Goal: Contribute content

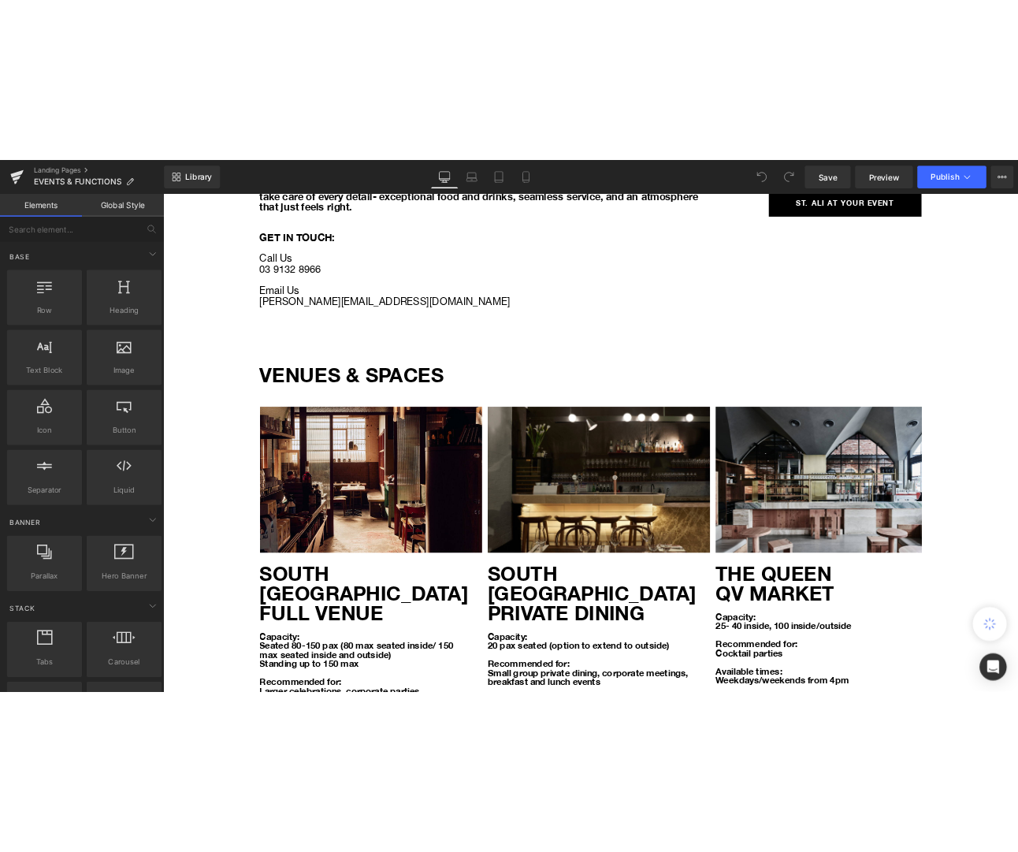
scroll to position [750, 0]
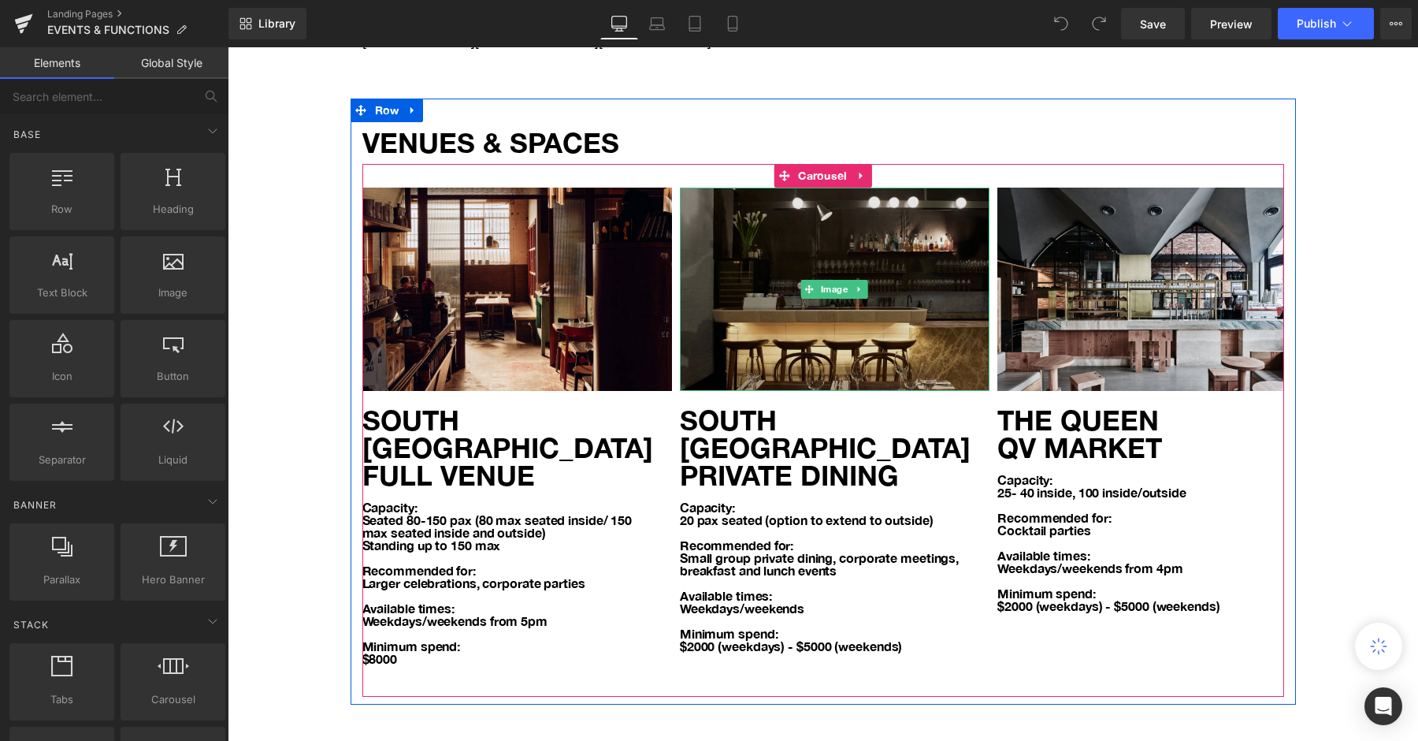
click at [884, 319] on img at bounding box center [835, 289] width 310 height 203
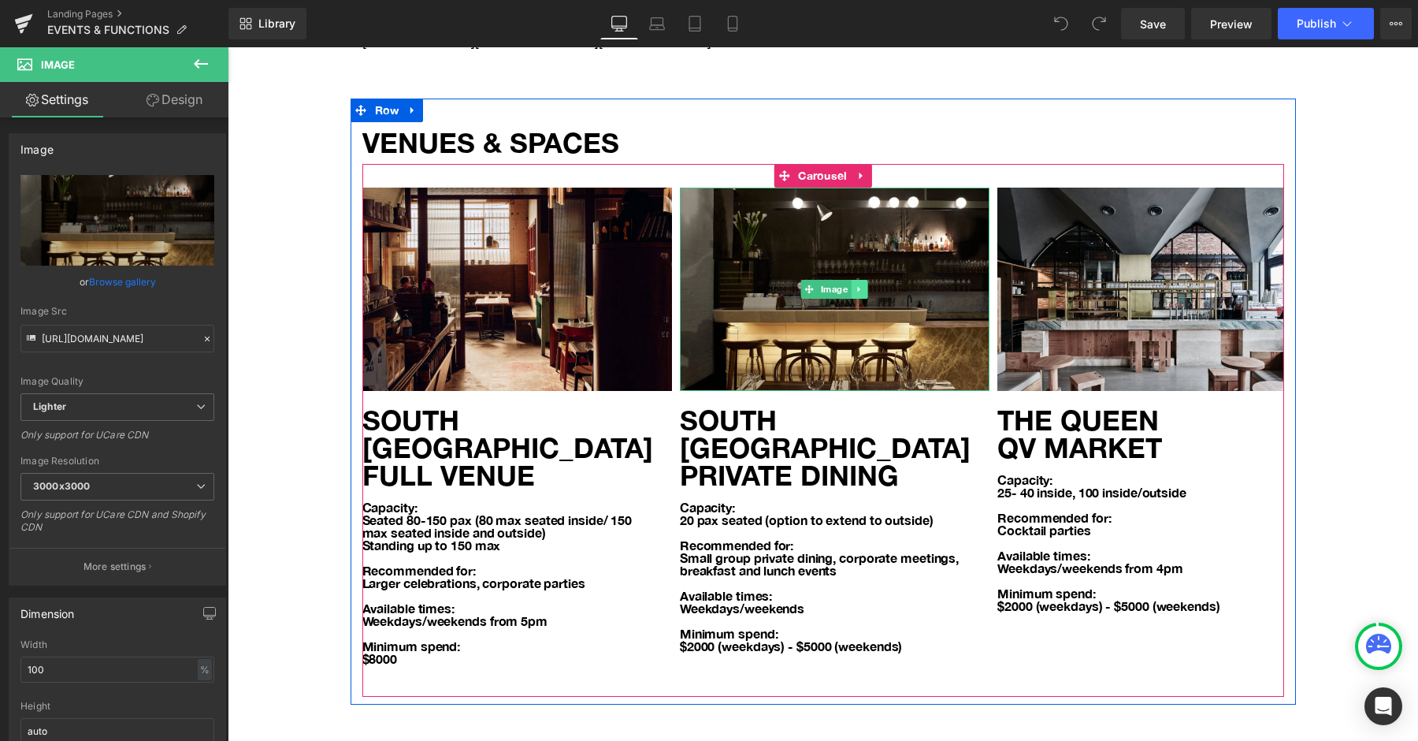
click at [860, 286] on icon at bounding box center [860, 288] width 9 height 9
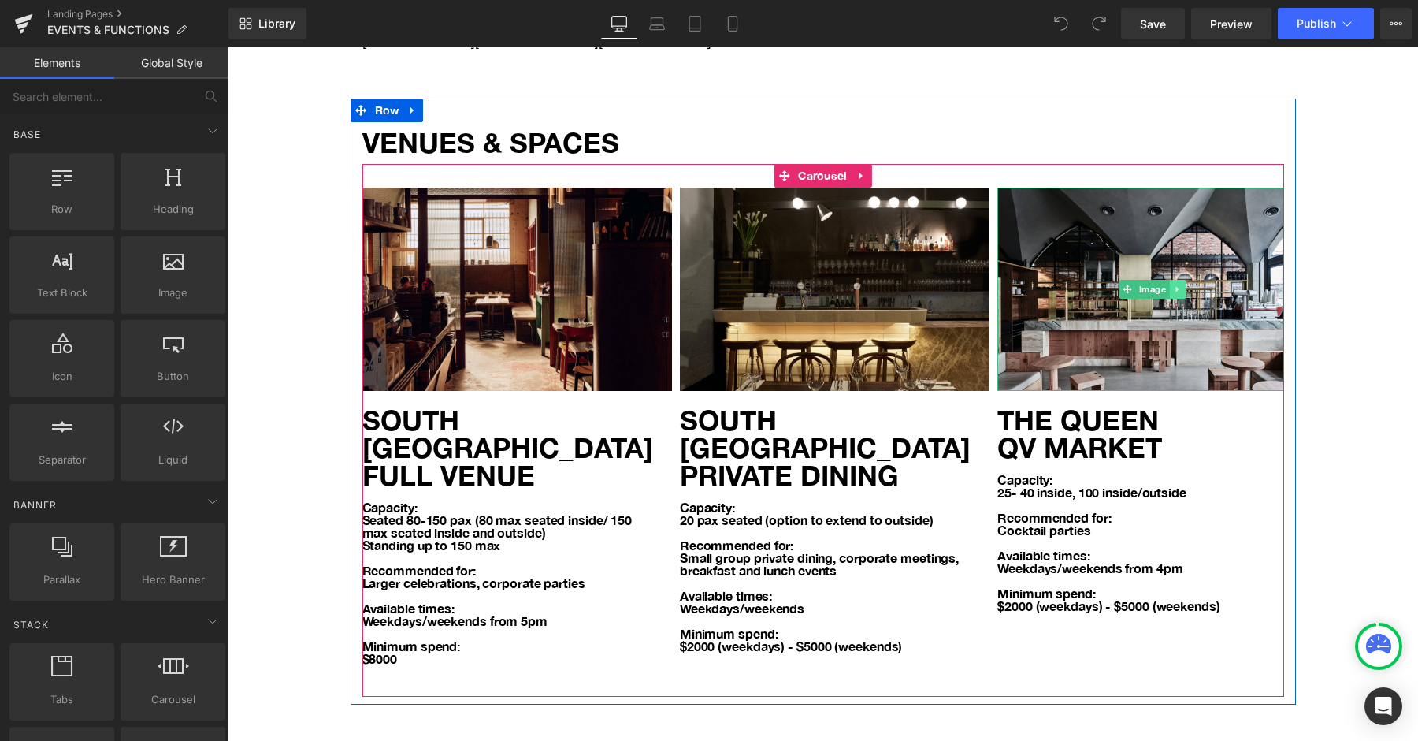
click at [1178, 284] on icon at bounding box center [1177, 288] width 9 height 9
click at [1180, 288] on link at bounding box center [1186, 289] width 17 height 19
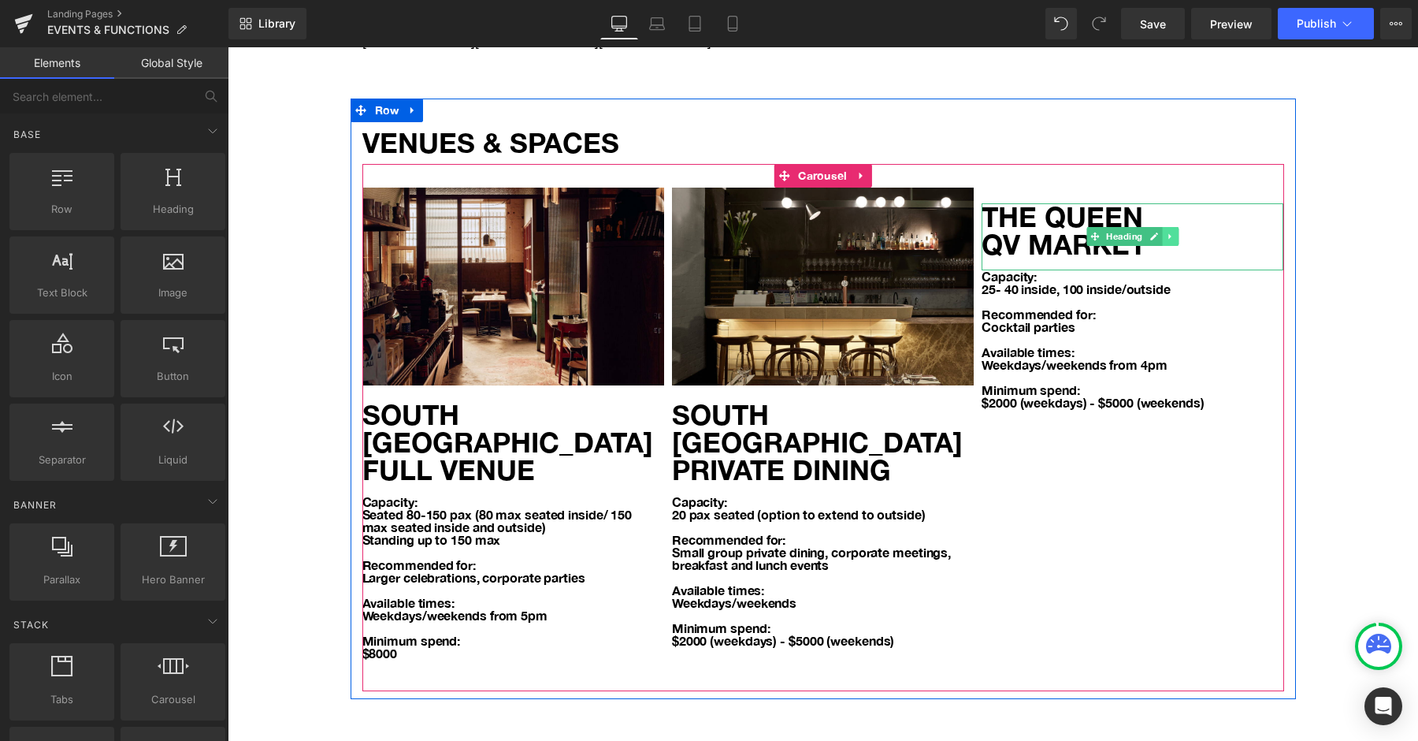
click at [1173, 234] on icon at bounding box center [1170, 236] width 9 height 9
click at [1181, 232] on icon at bounding box center [1179, 236] width 9 height 9
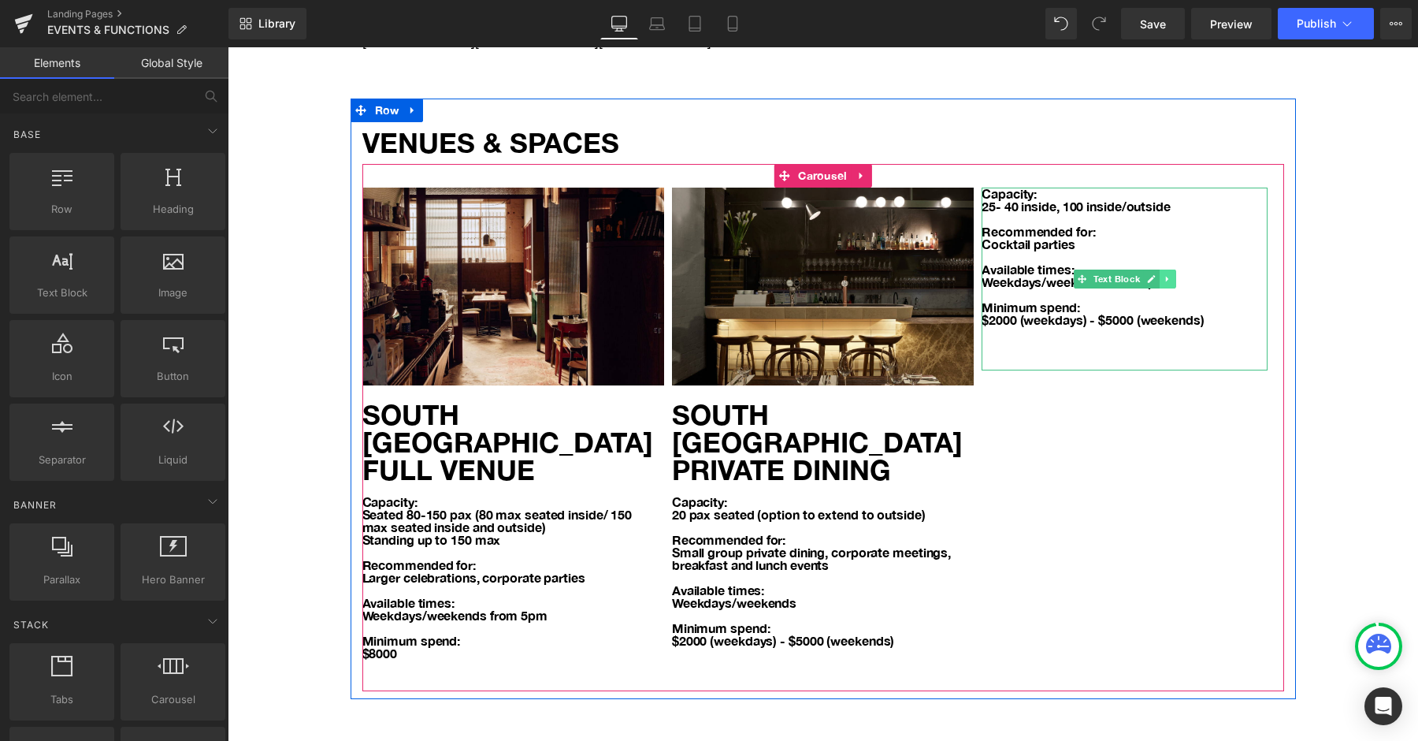
click at [1164, 277] on icon at bounding box center [1168, 278] width 9 height 9
click at [1172, 274] on icon at bounding box center [1176, 278] width 9 height 9
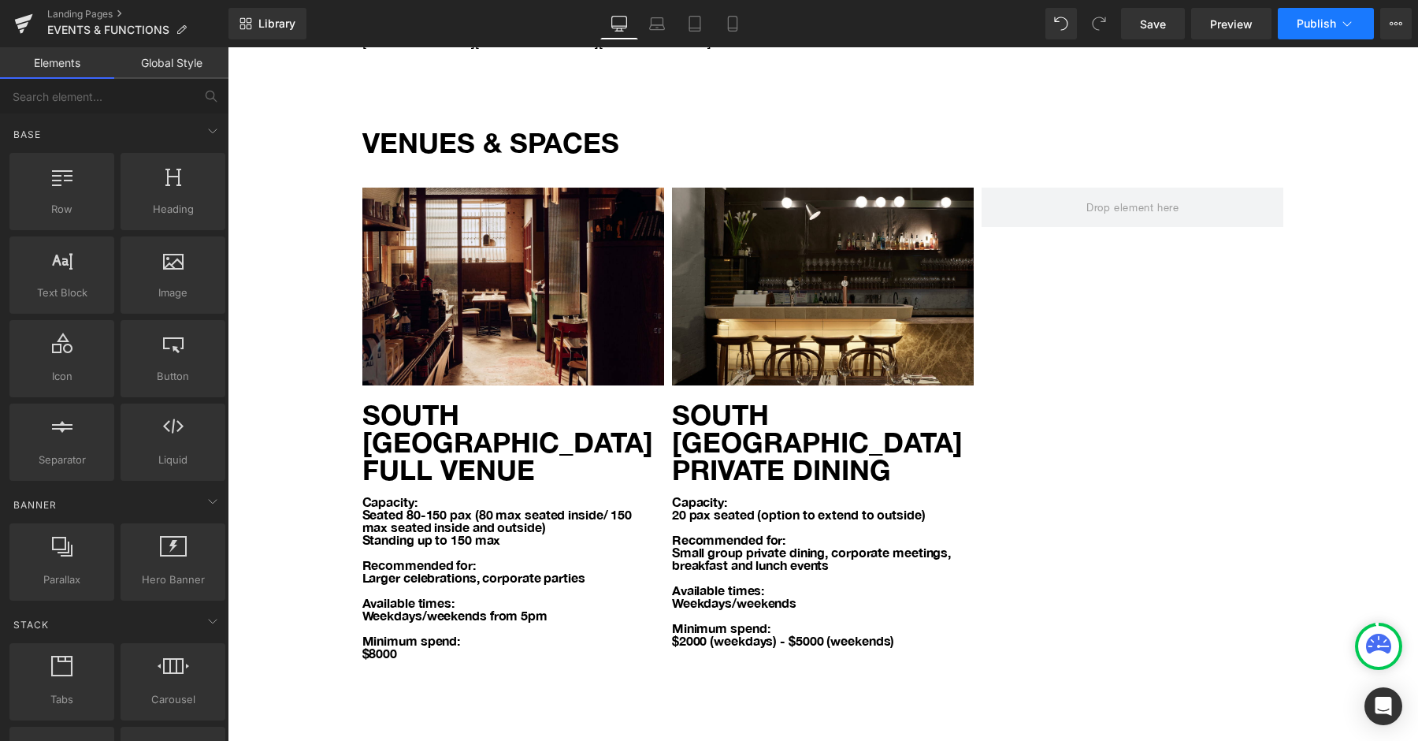
click at [1348, 11] on button "Publish" at bounding box center [1326, 24] width 96 height 32
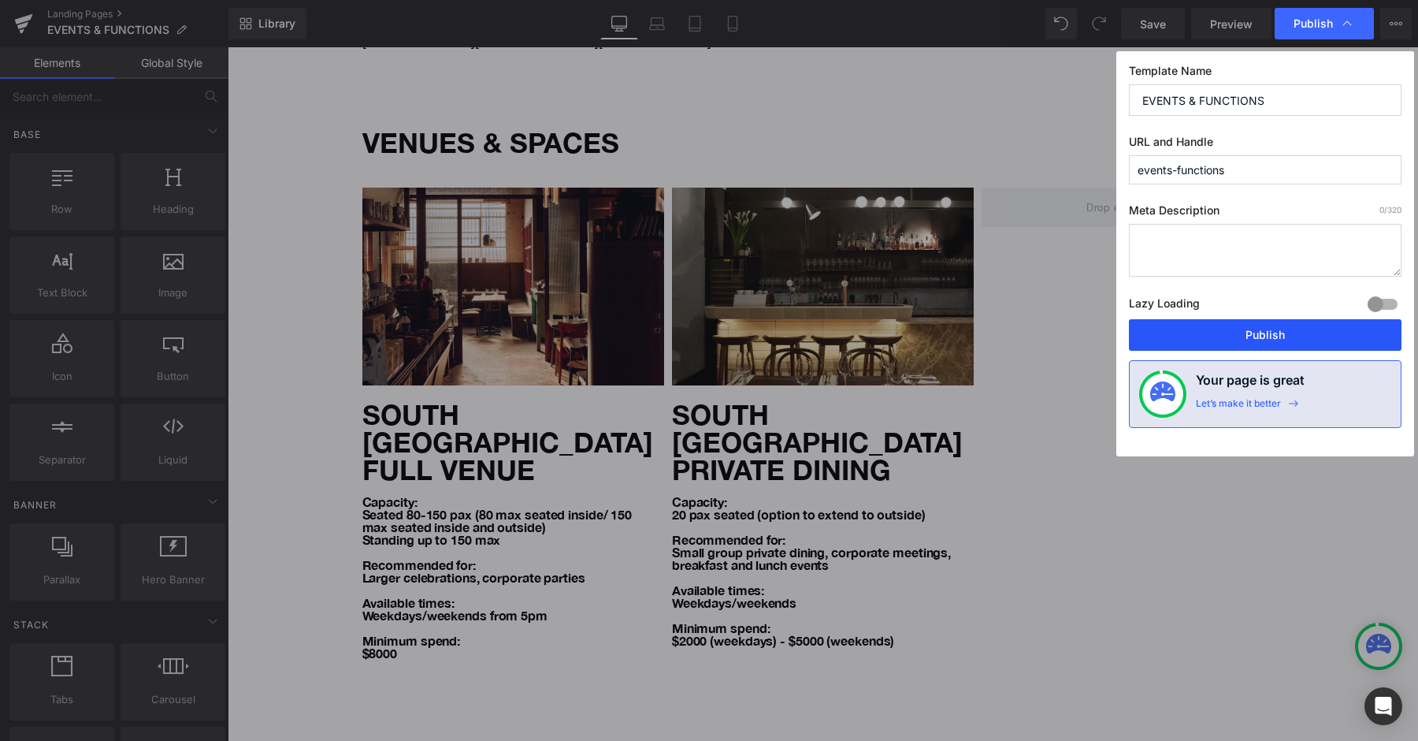
click at [1190, 333] on button "Publish" at bounding box center [1265, 335] width 273 height 32
